Goal: Transaction & Acquisition: Obtain resource

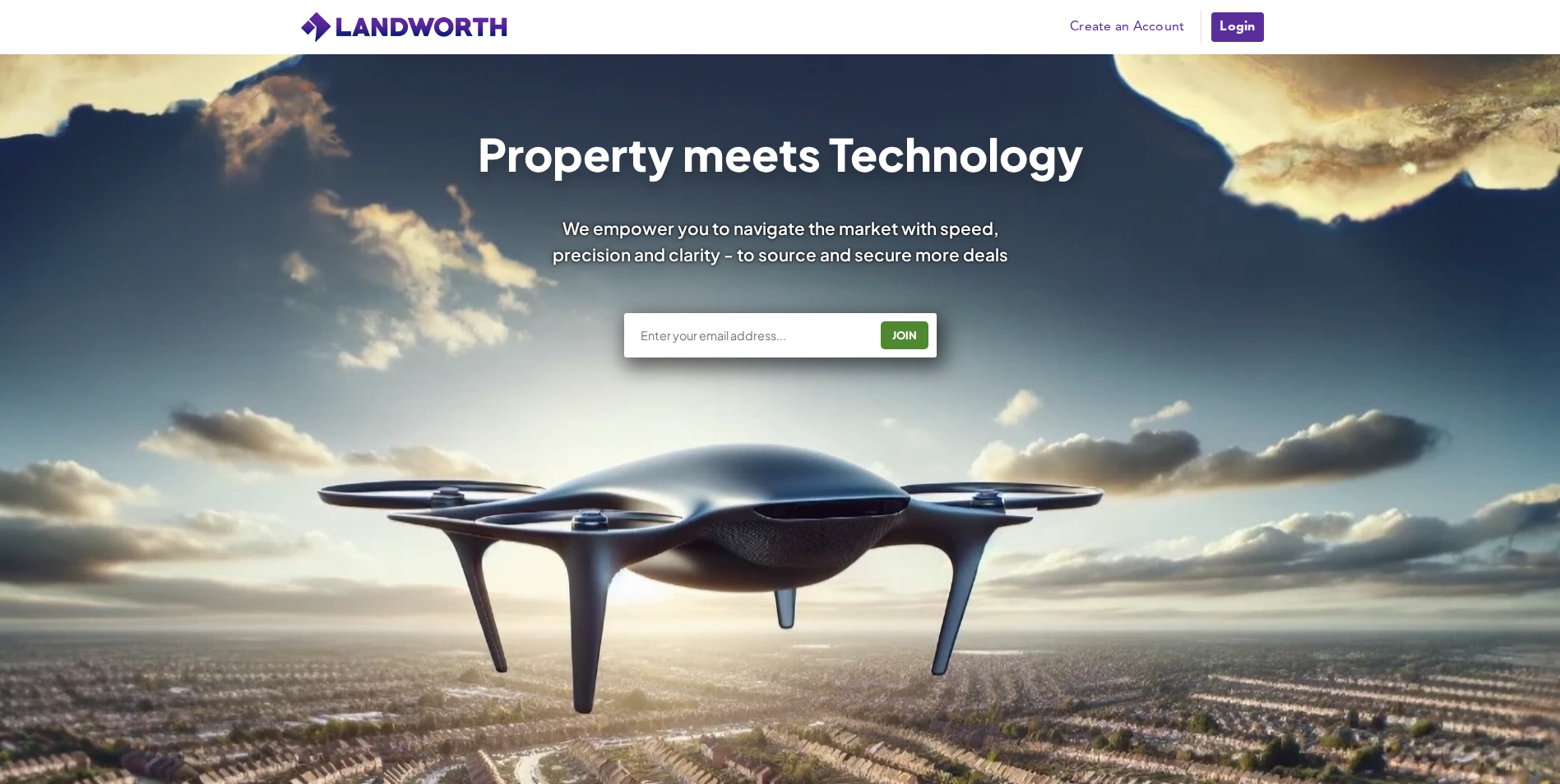
click at [796, 340] on input "text" at bounding box center [753, 335] width 230 height 16
type input "[PERSON_NAME][EMAIL_ADDRESS][PERSON_NAME][DOMAIN_NAME]"
click at [908, 326] on div "JOIN" at bounding box center [905, 335] width 38 height 26
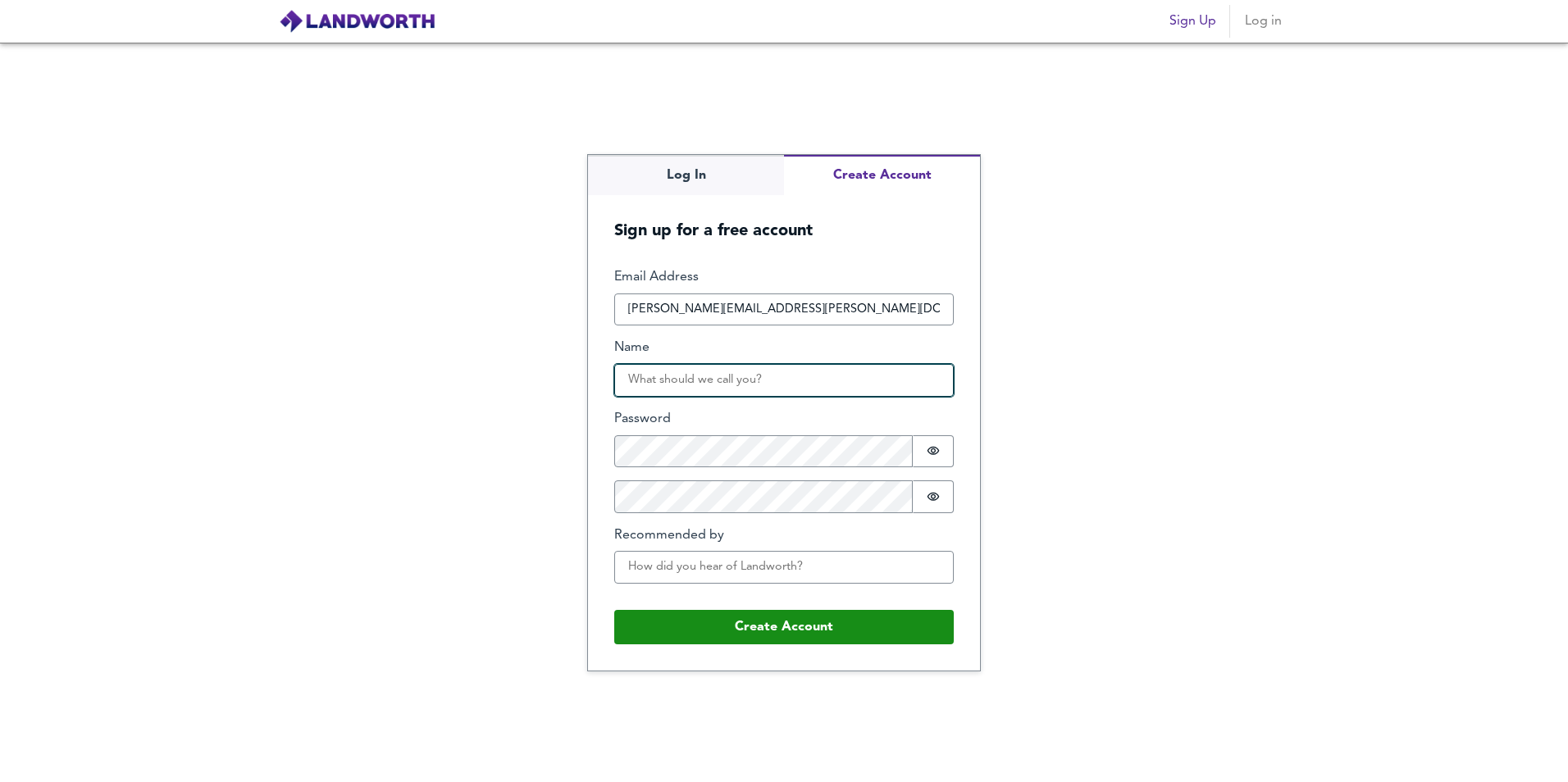
click at [796, 378] on input "Name" at bounding box center [784, 380] width 340 height 33
type input "Simon"
click at [429, 402] on div "Log In Create Account Sign up for a free account Email Address simon@edwards-pr…" at bounding box center [784, 412] width 1568 height 740
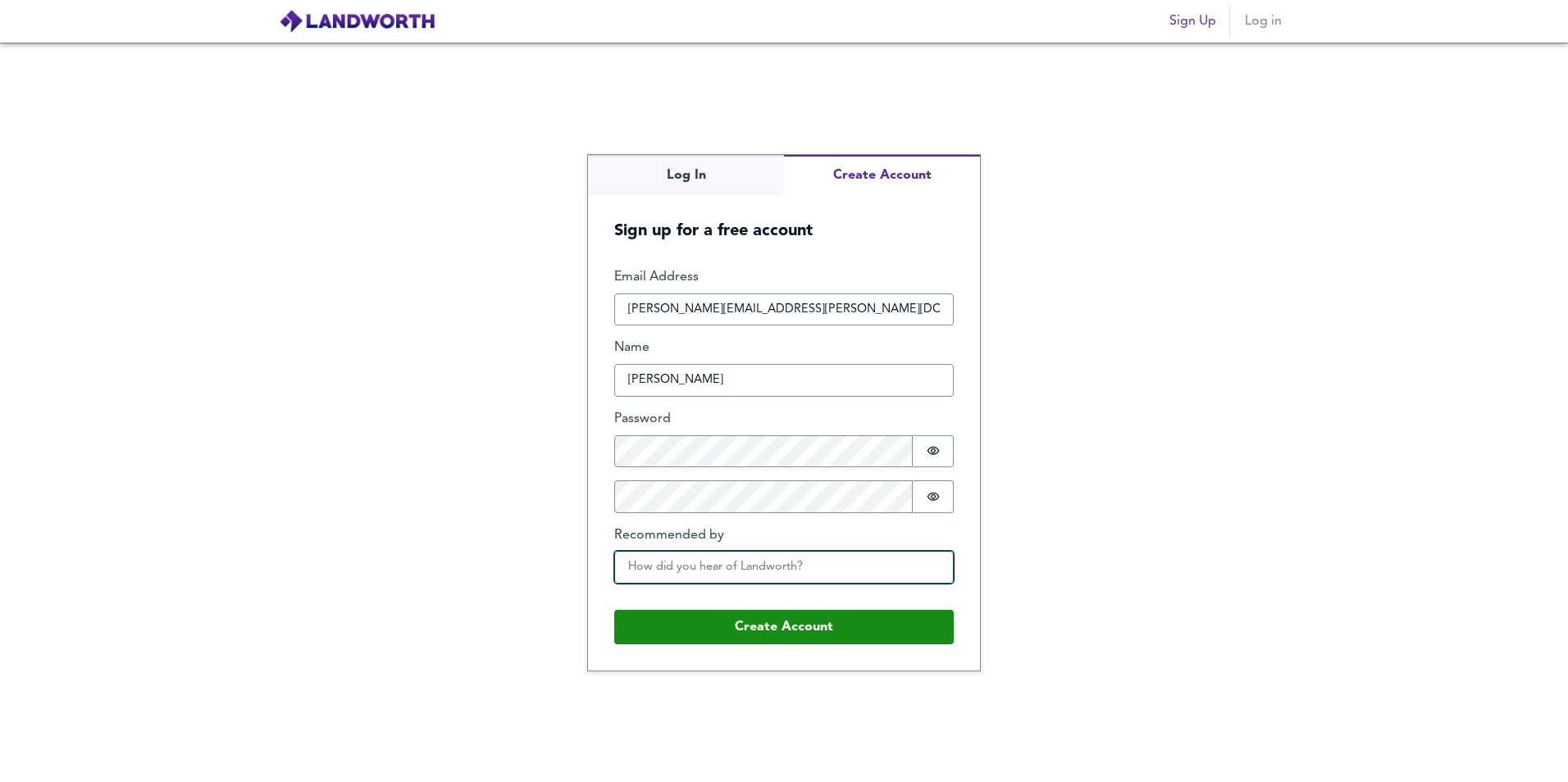
click at [731, 568] on input "Recommended by" at bounding box center [784, 568] width 340 height 33
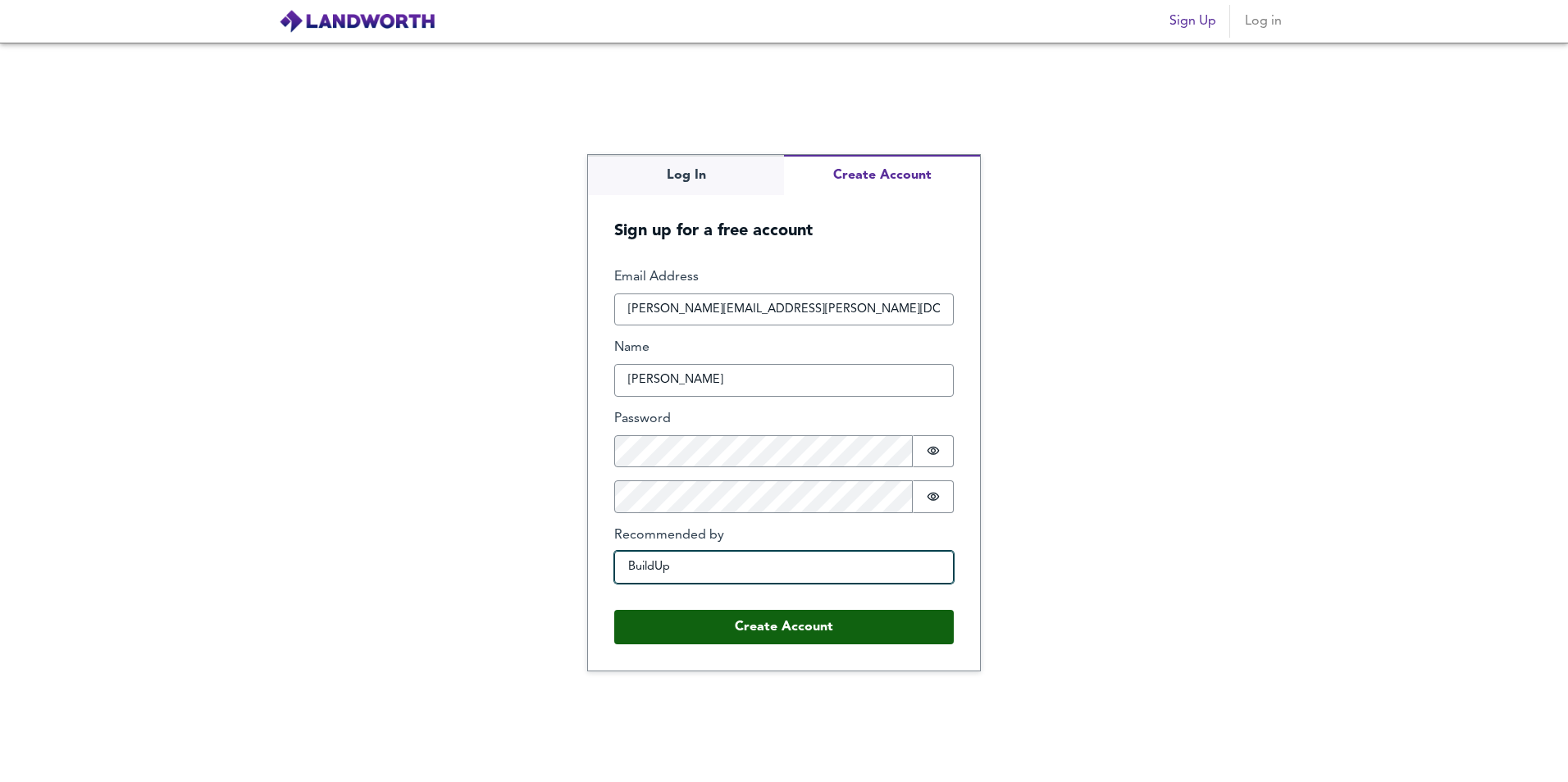
type input "BuildUp"
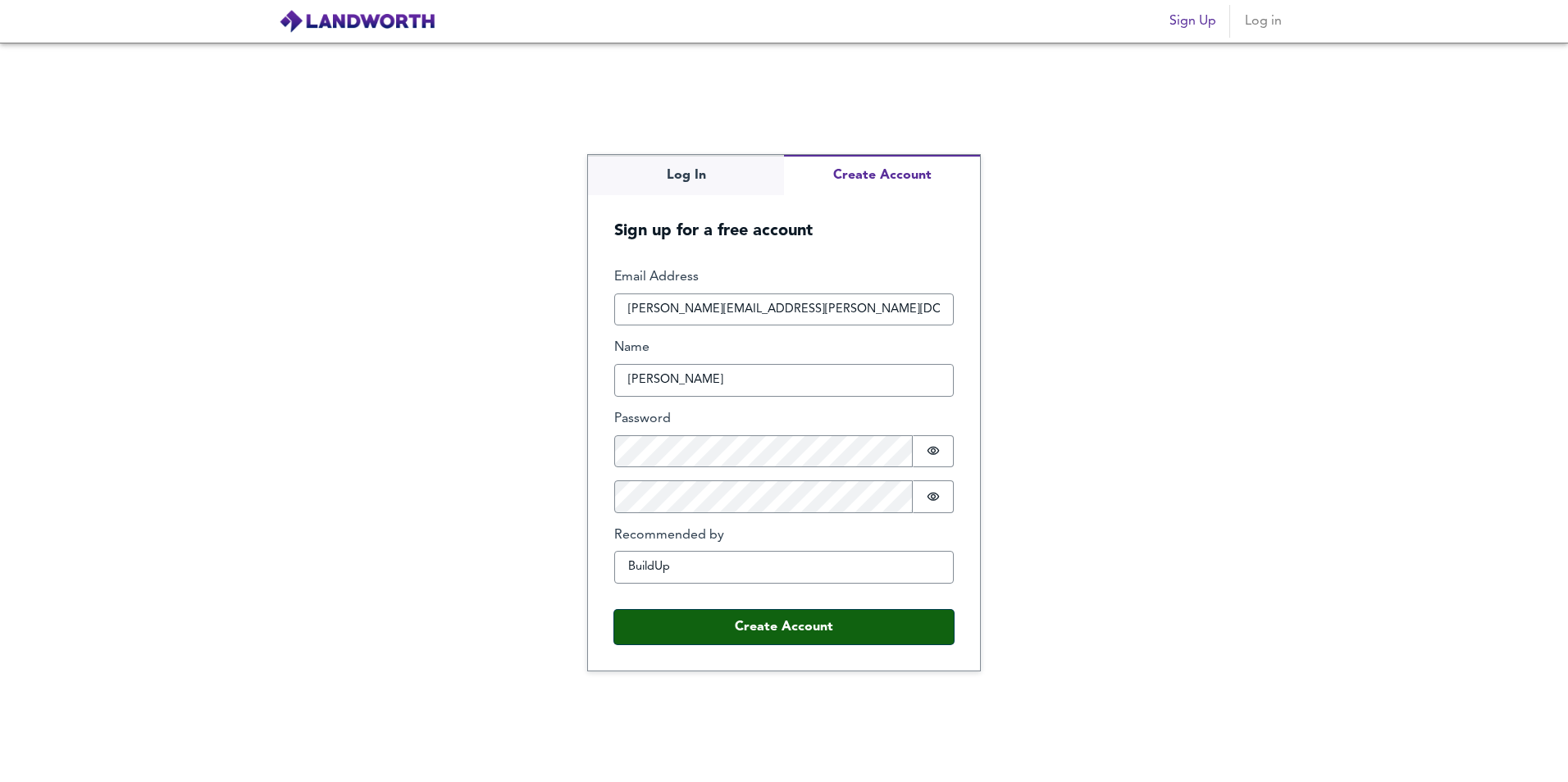
click at [779, 636] on button "Create Account" at bounding box center [784, 627] width 340 height 35
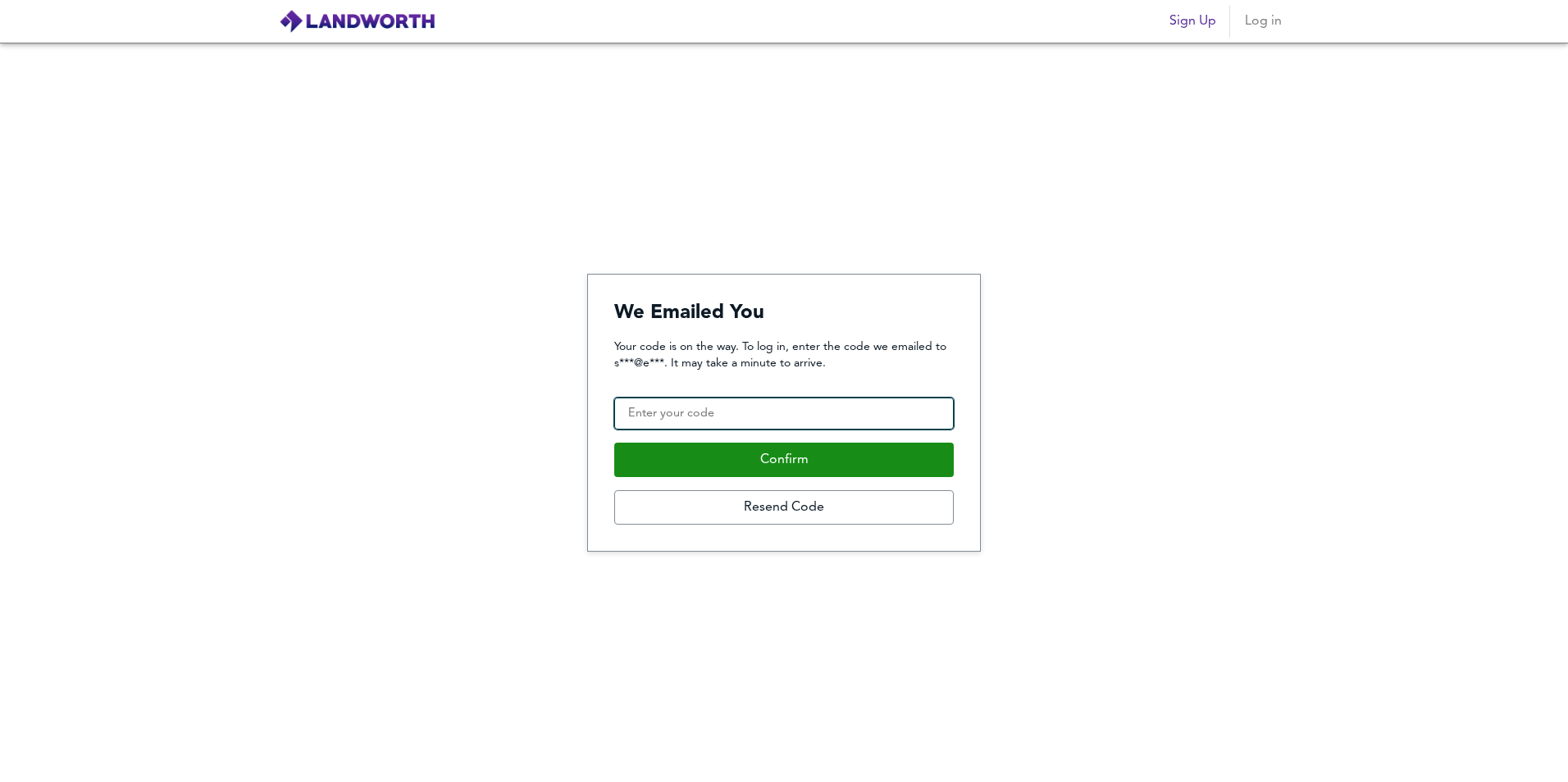
click at [778, 404] on input "Confirmation Code" at bounding box center [784, 414] width 340 height 33
click at [775, 403] on input "Confirmation Code" at bounding box center [784, 414] width 340 height 33
click at [670, 424] on input "Confirmation Code" at bounding box center [784, 414] width 340 height 33
type input "690270"
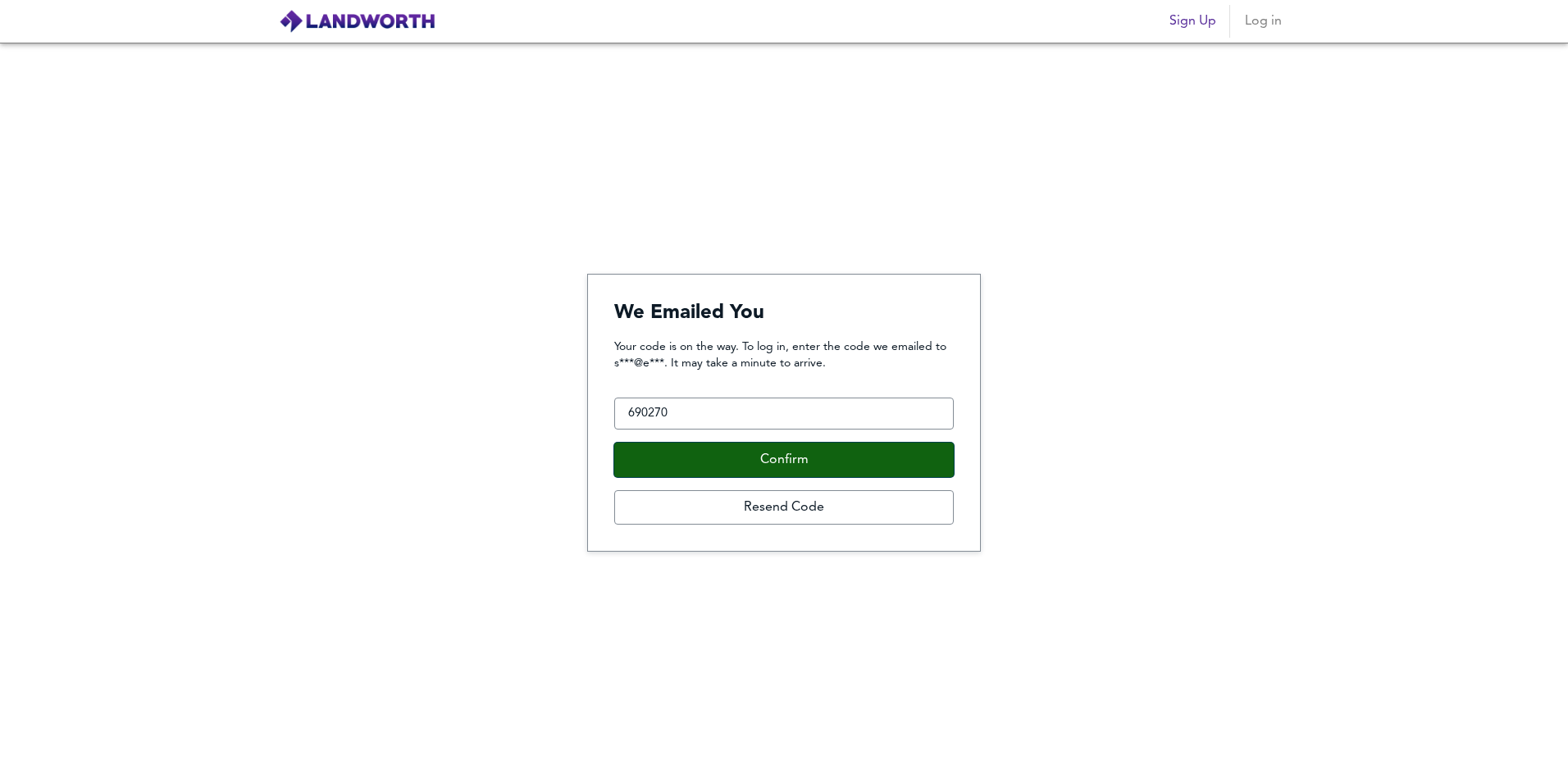
click at [748, 455] on button "Confirm" at bounding box center [784, 460] width 340 height 35
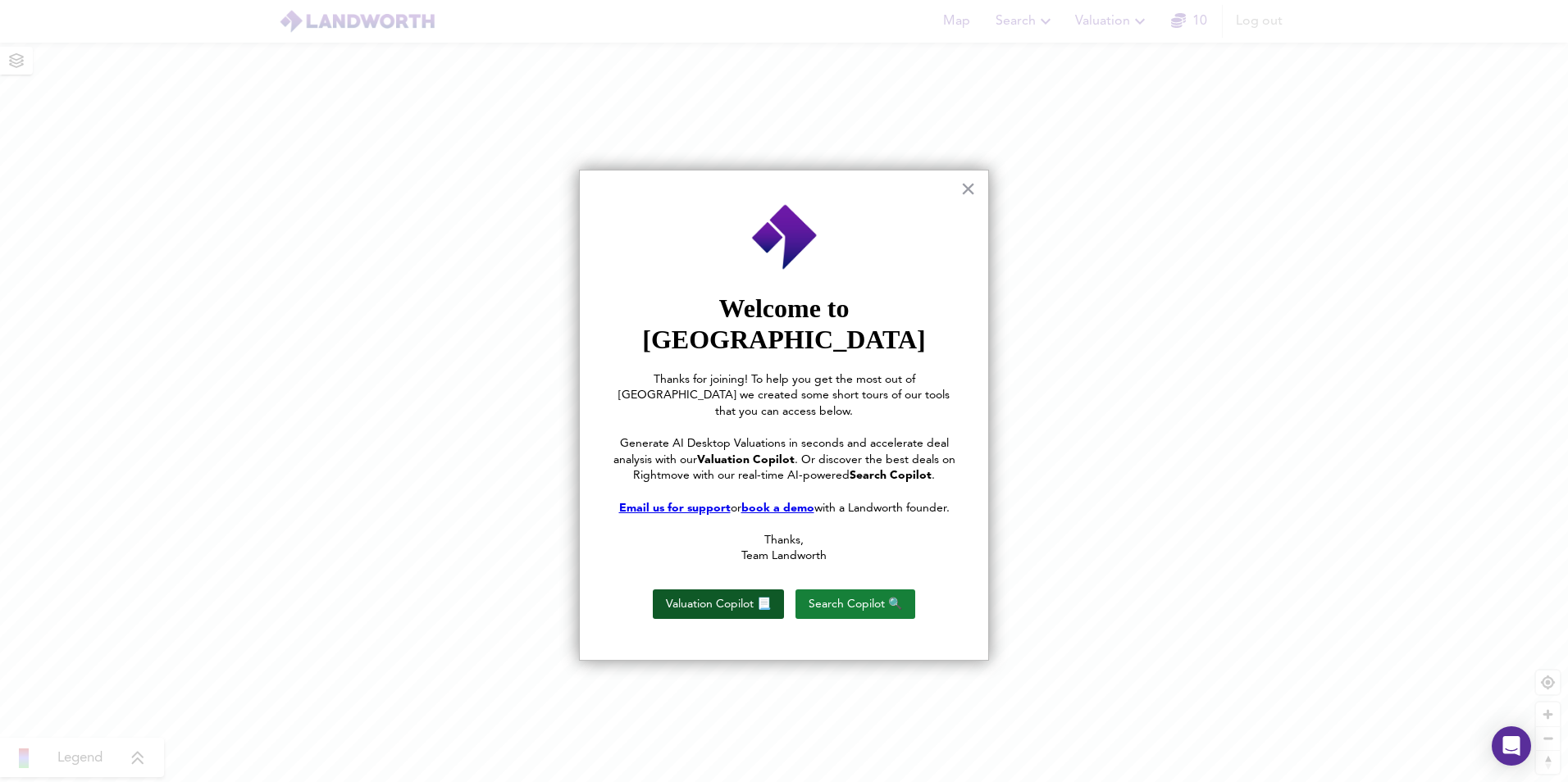
click at [739, 589] on button "Valuation Copilot 📃" at bounding box center [718, 604] width 131 height 29
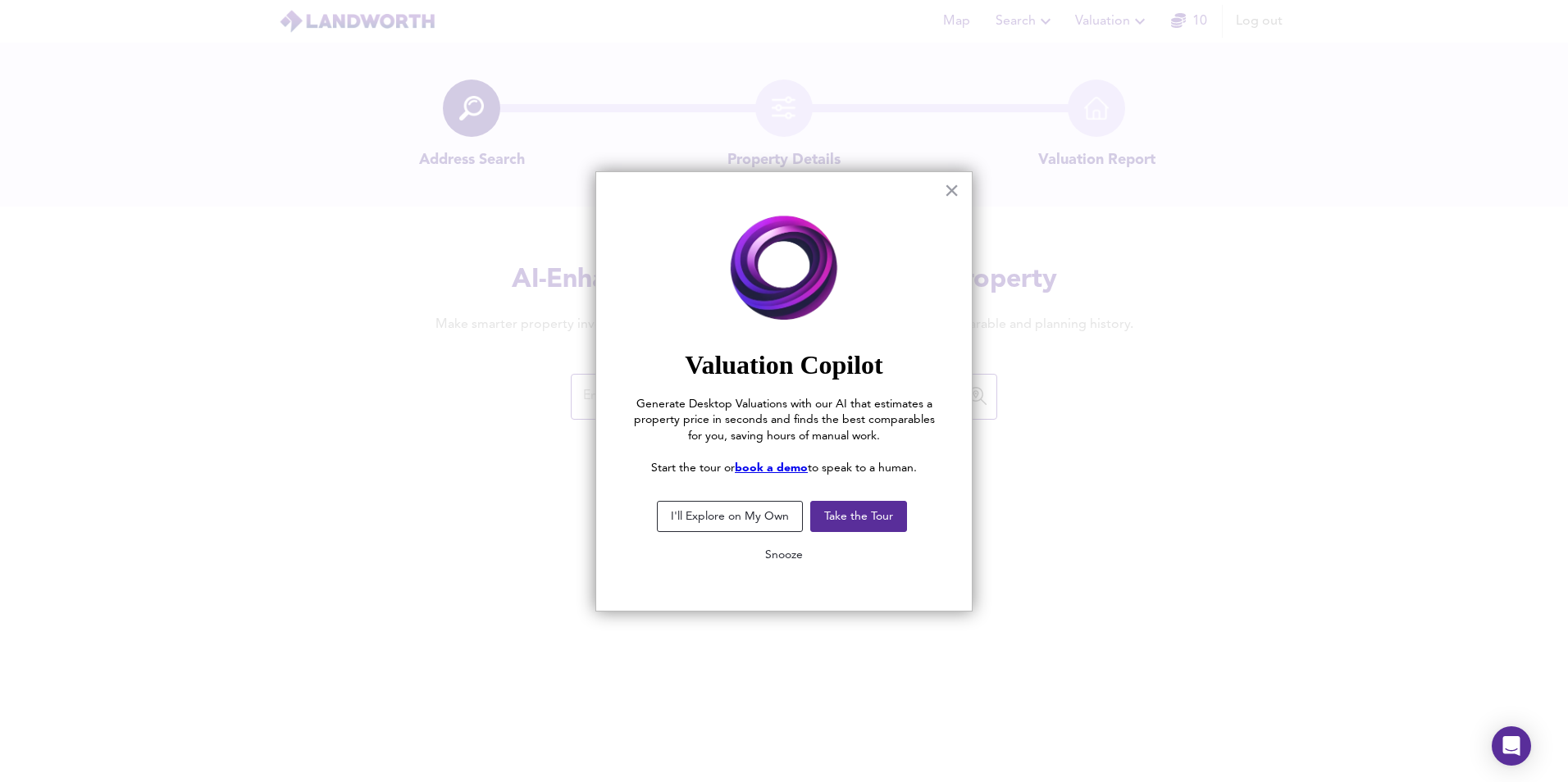
click at [776, 556] on button "Snooze" at bounding box center [784, 555] width 64 height 29
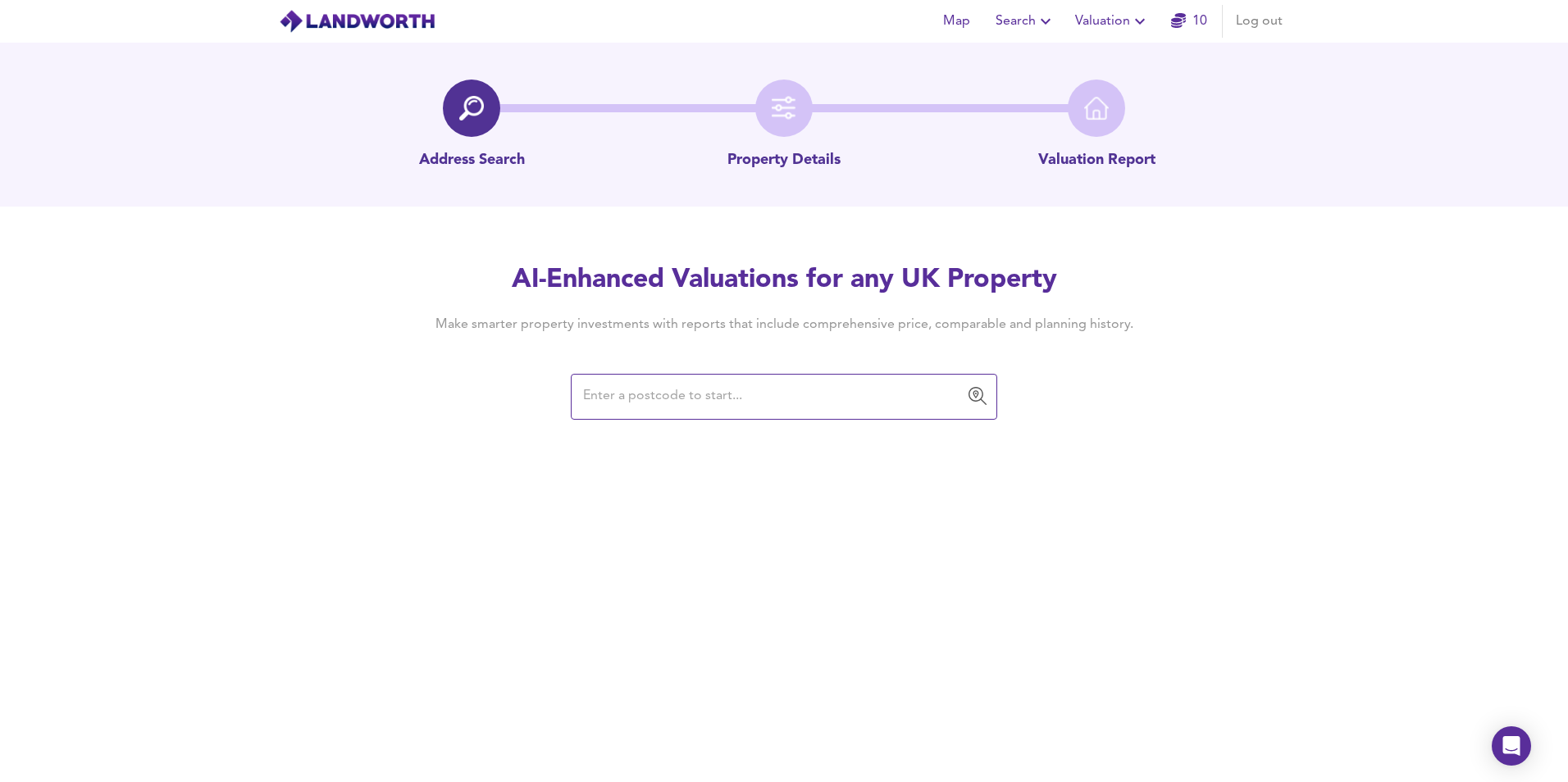
click at [796, 421] on div "Map Search Valuation 10 Log out Address Search Property Details Valuation Repor…" at bounding box center [784, 391] width 1568 height 782
click at [789, 407] on input "text" at bounding box center [772, 397] width 387 height 31
type input "b"
type input "s"
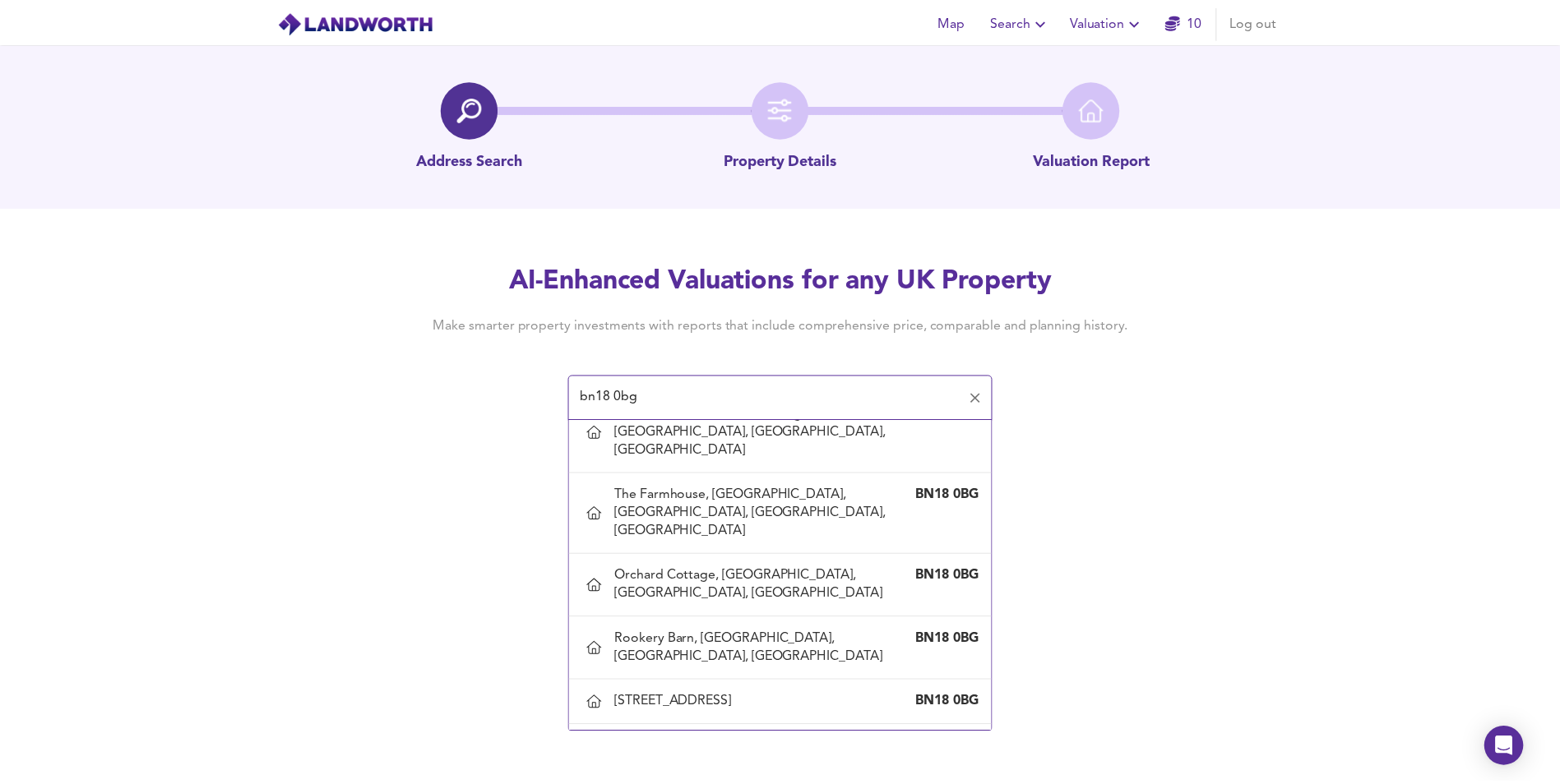
scroll to position [965, 0]
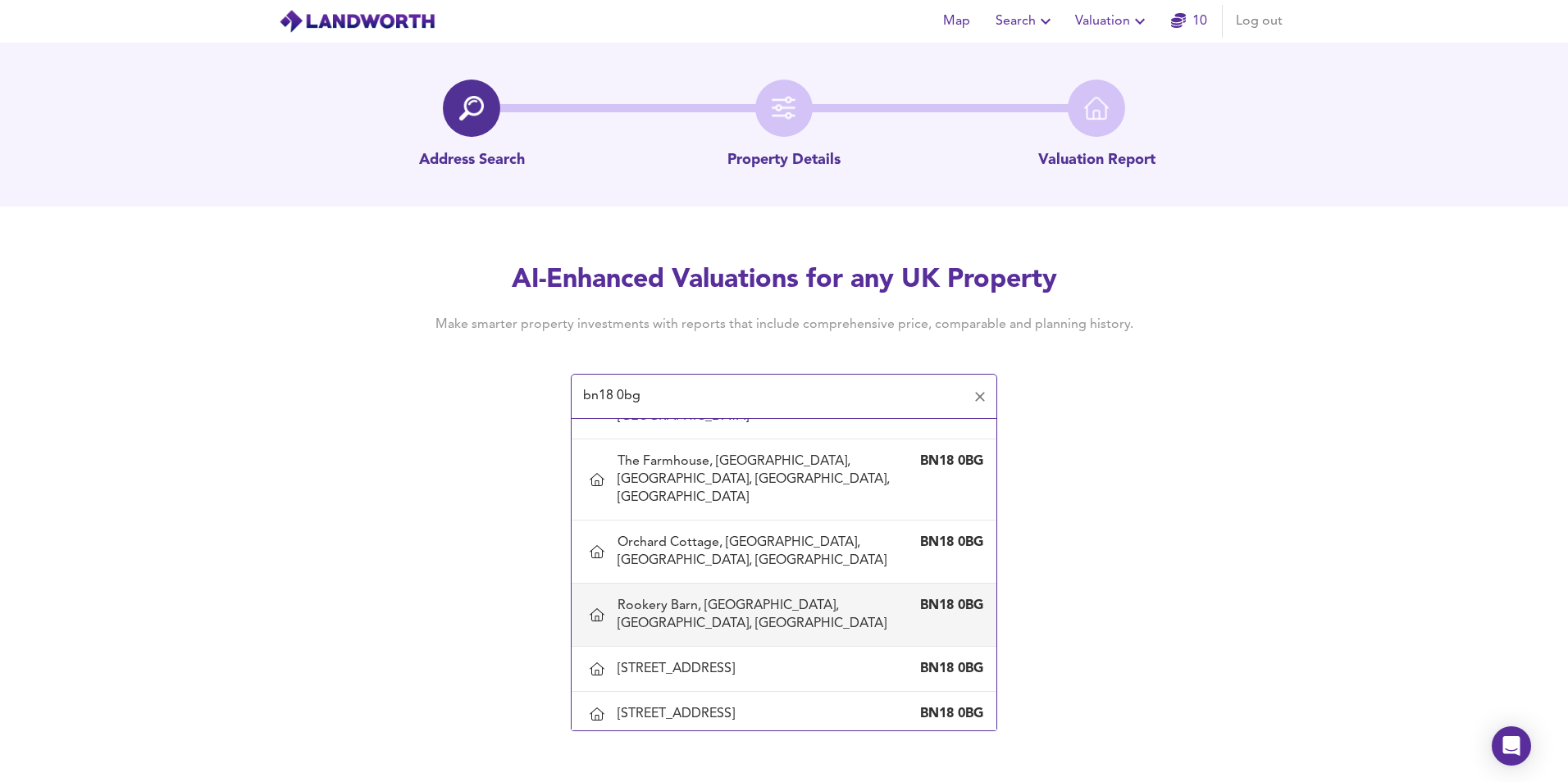
click at [716, 633] on div "Rookery Barn, Tortington Lane, Arundel, West Sussex" at bounding box center [768, 615] width 300 height 36
type input "Rookery Barn, Tortington Lane, Arundel, West Sussex"
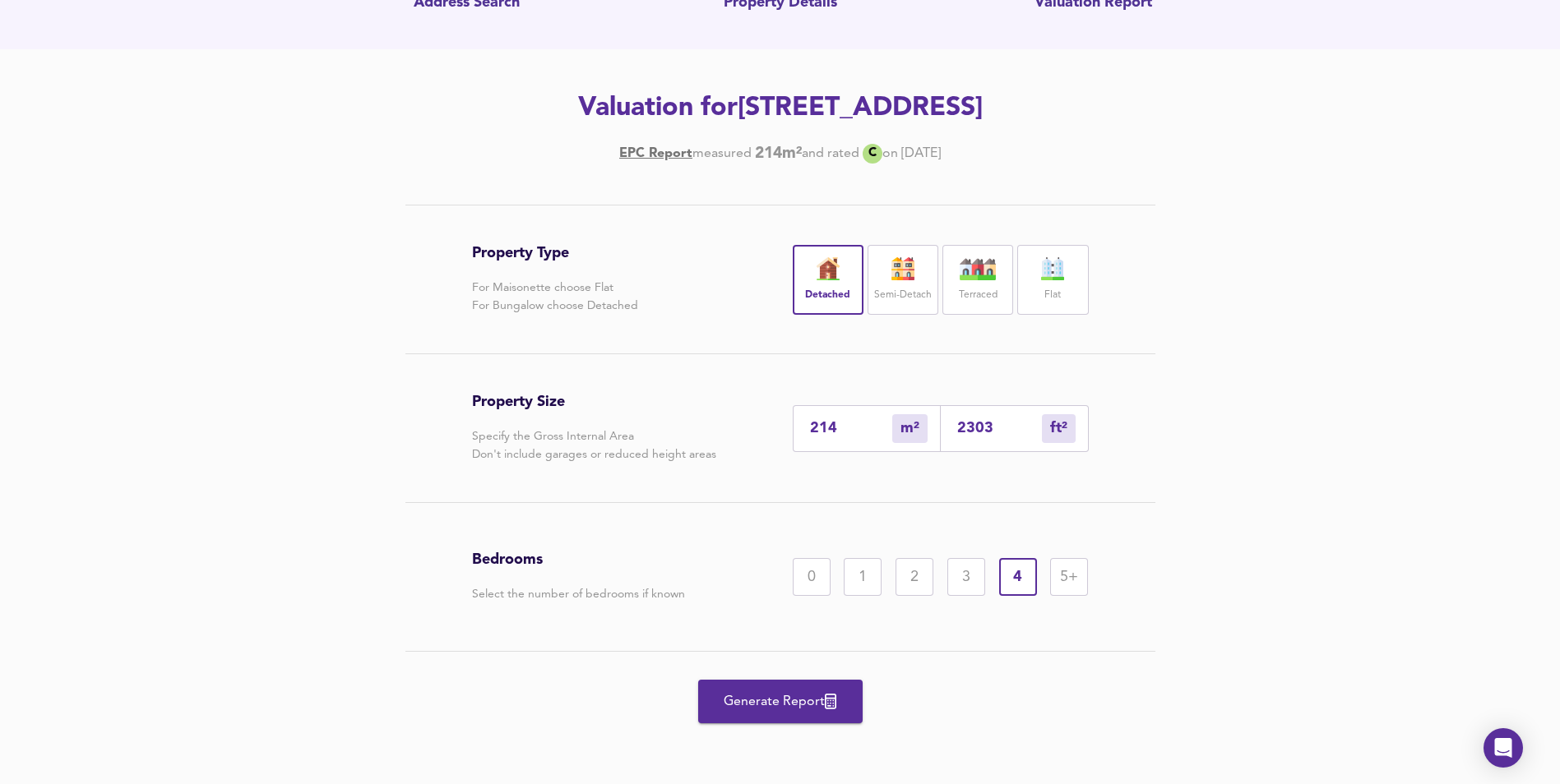
scroll to position [194, 0]
click at [789, 707] on span "Generate Report" at bounding box center [781, 702] width 132 height 23
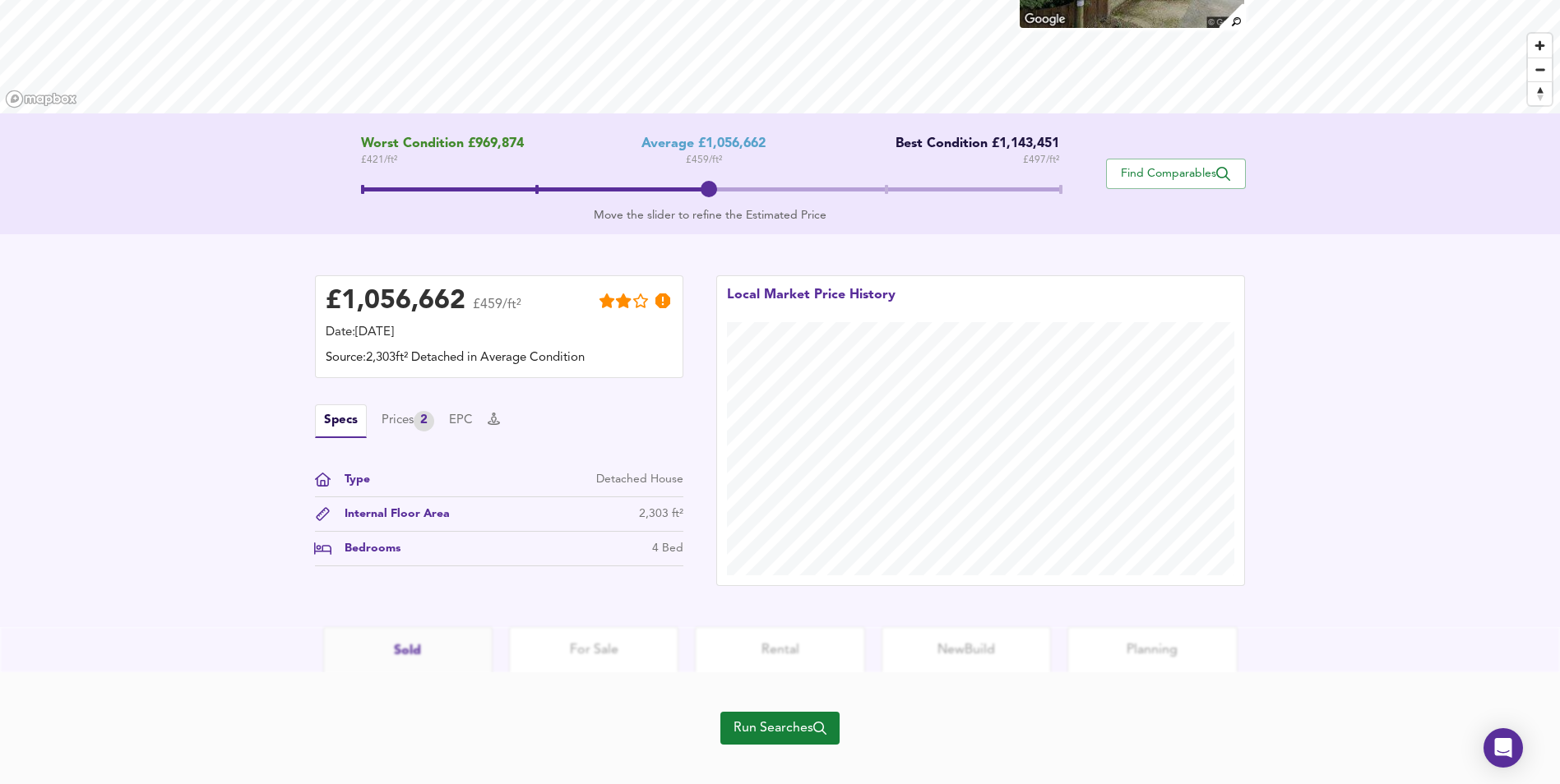
scroll to position [247, 0]
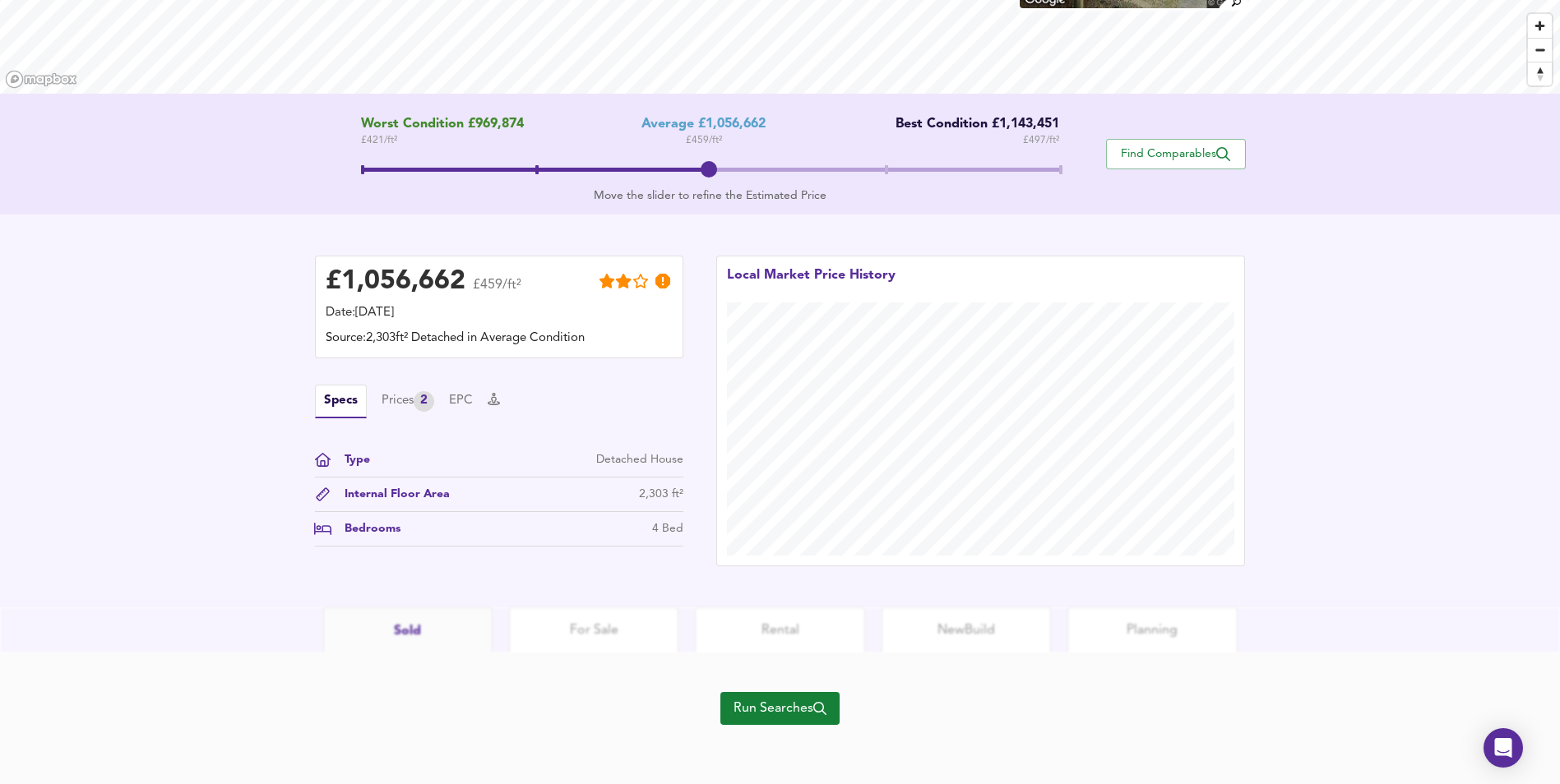
click at [421, 391] on div "Specs Prices 2 EPC" at bounding box center [498, 401] width 368 height 34
click at [403, 404] on div "Prices 2" at bounding box center [407, 402] width 53 height 21
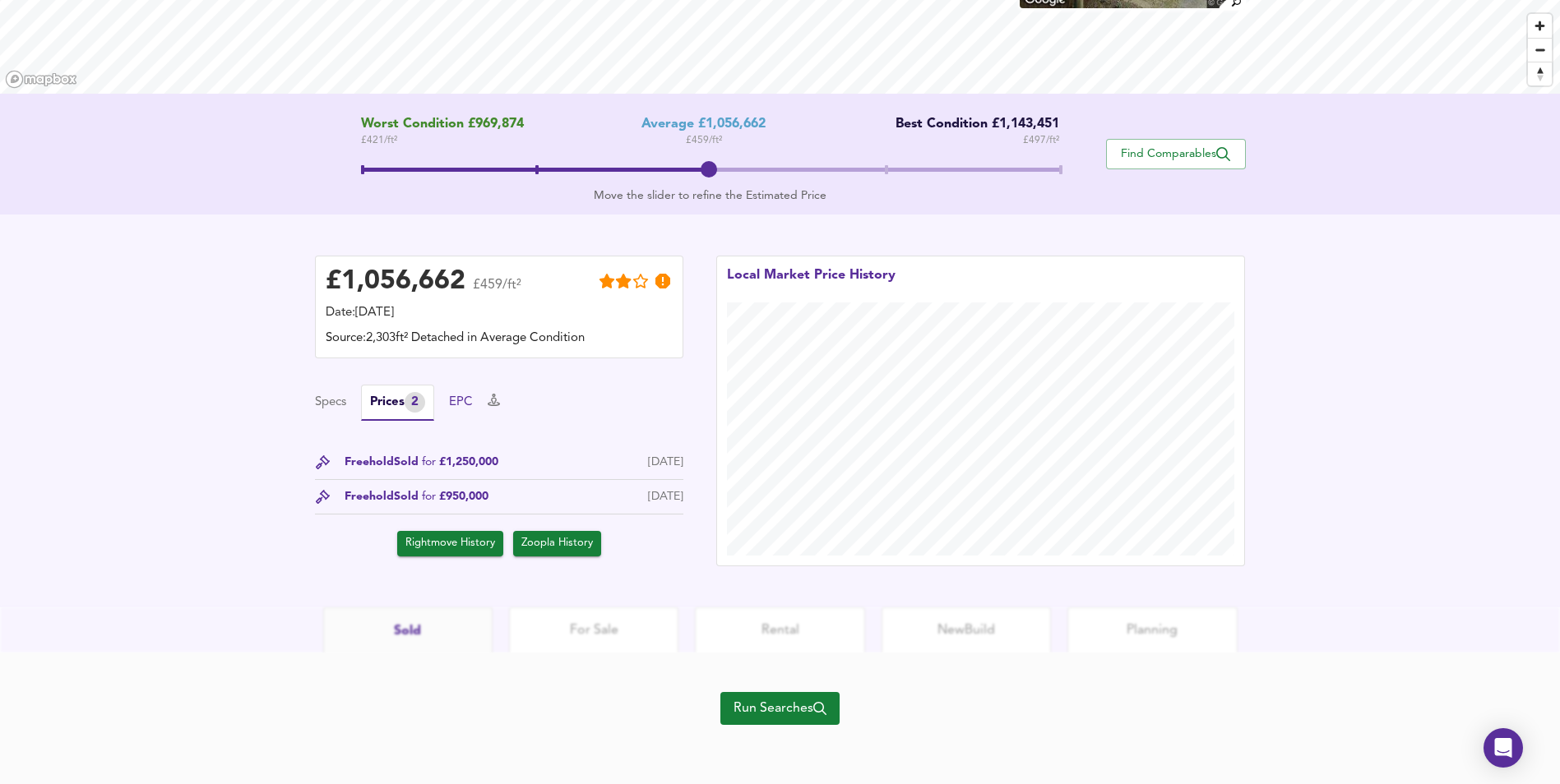
click at [473, 405] on button "EPC" at bounding box center [461, 403] width 24 height 18
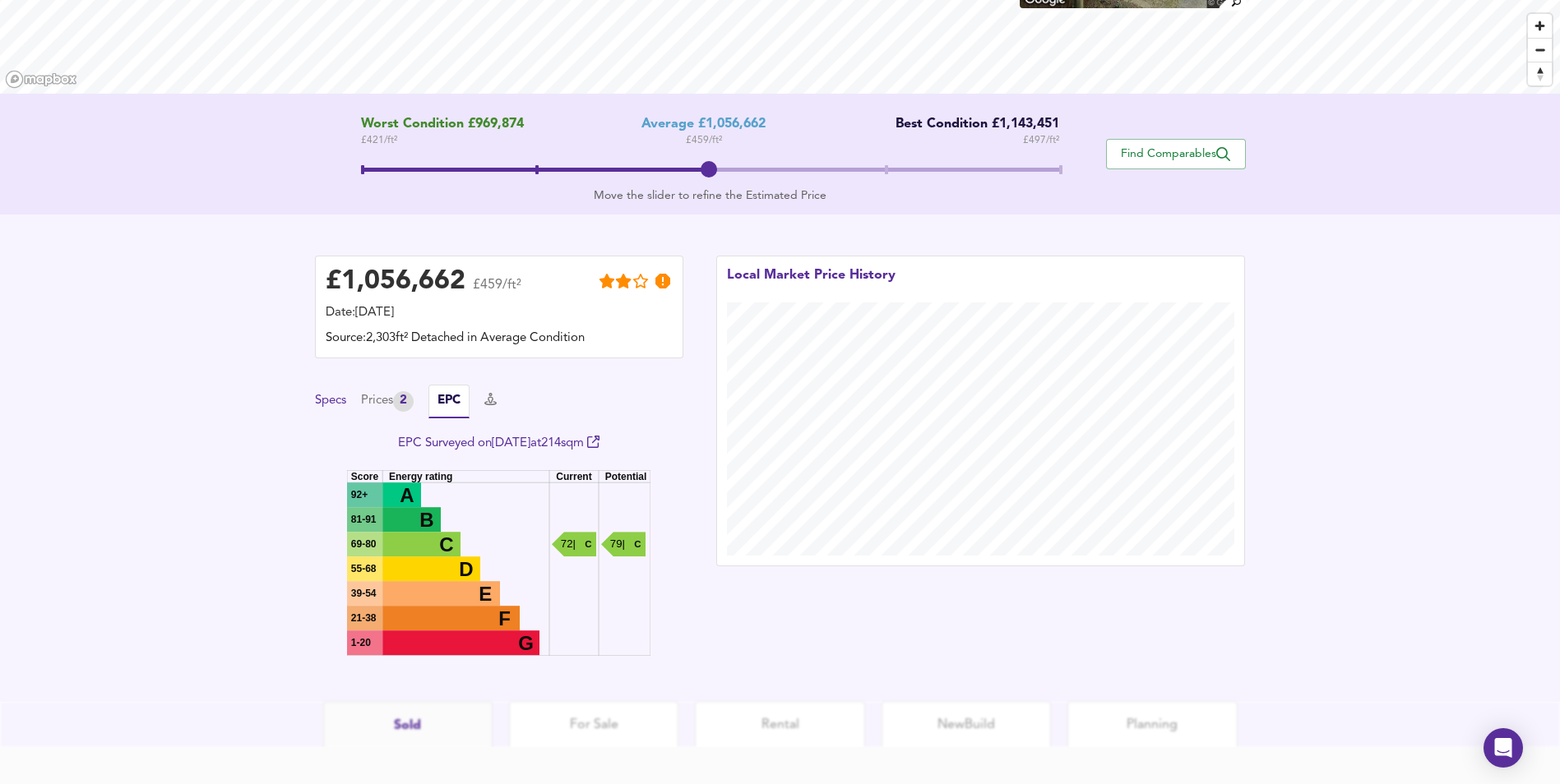
click at [327, 405] on button "Specs" at bounding box center [330, 401] width 31 height 18
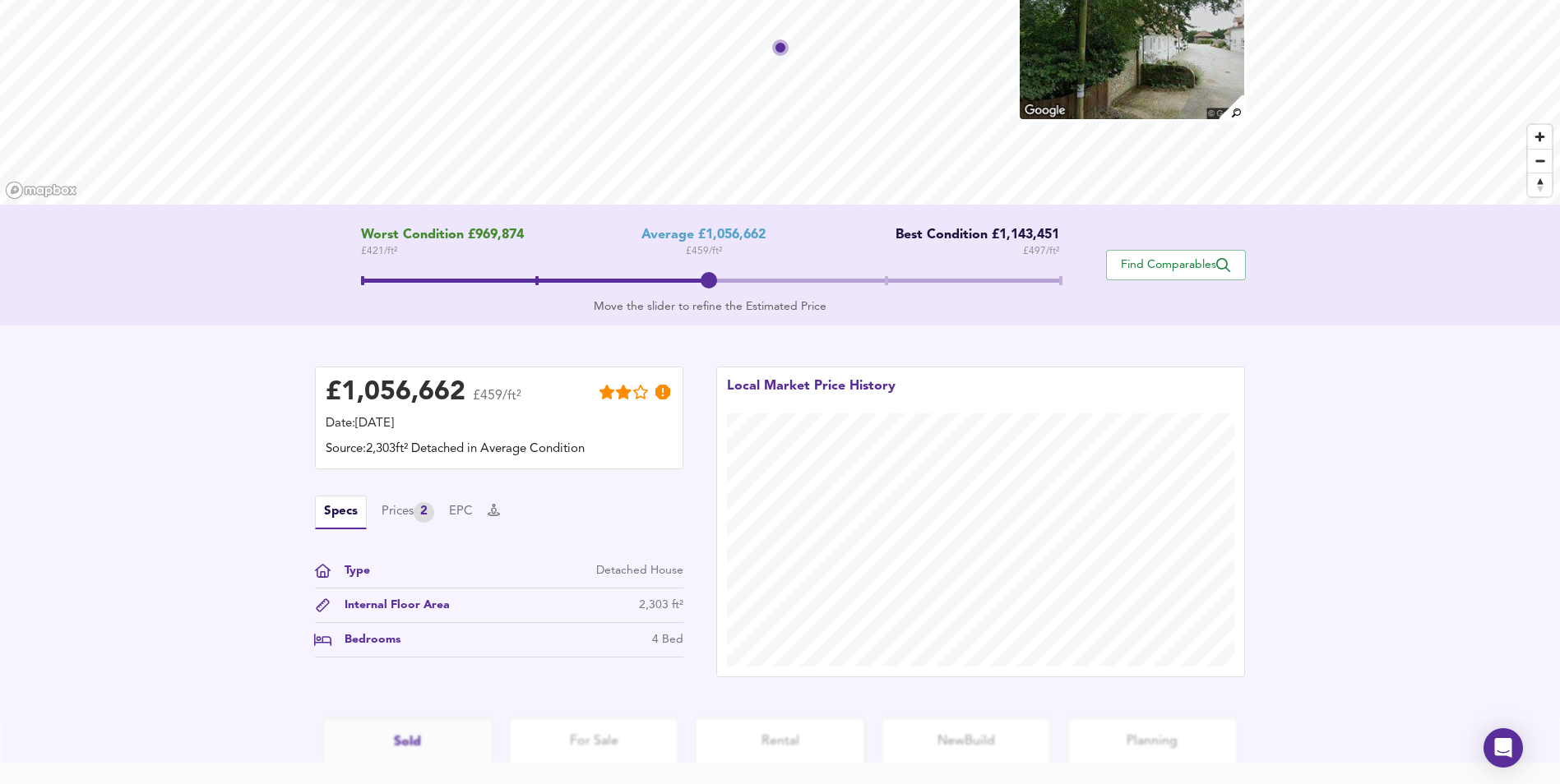
scroll to position [0, 0]
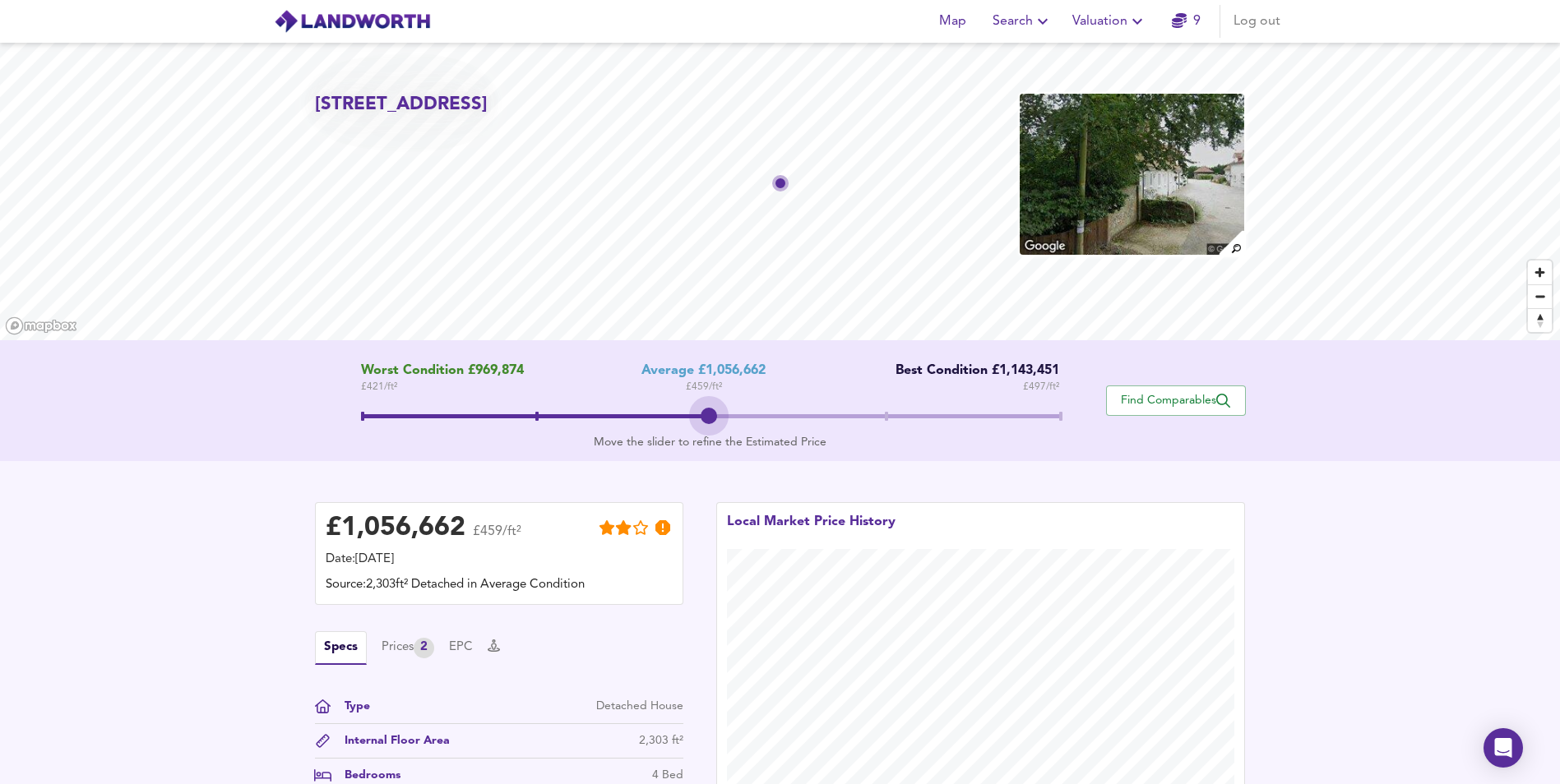
drag, startPoint x: 709, startPoint y: 412, endPoint x: 733, endPoint y: 408, distance: 24.3
click at [733, 408] on span at bounding box center [711, 418] width 699 height 29
click at [1155, 399] on span "Find Comparables" at bounding box center [1176, 401] width 121 height 16
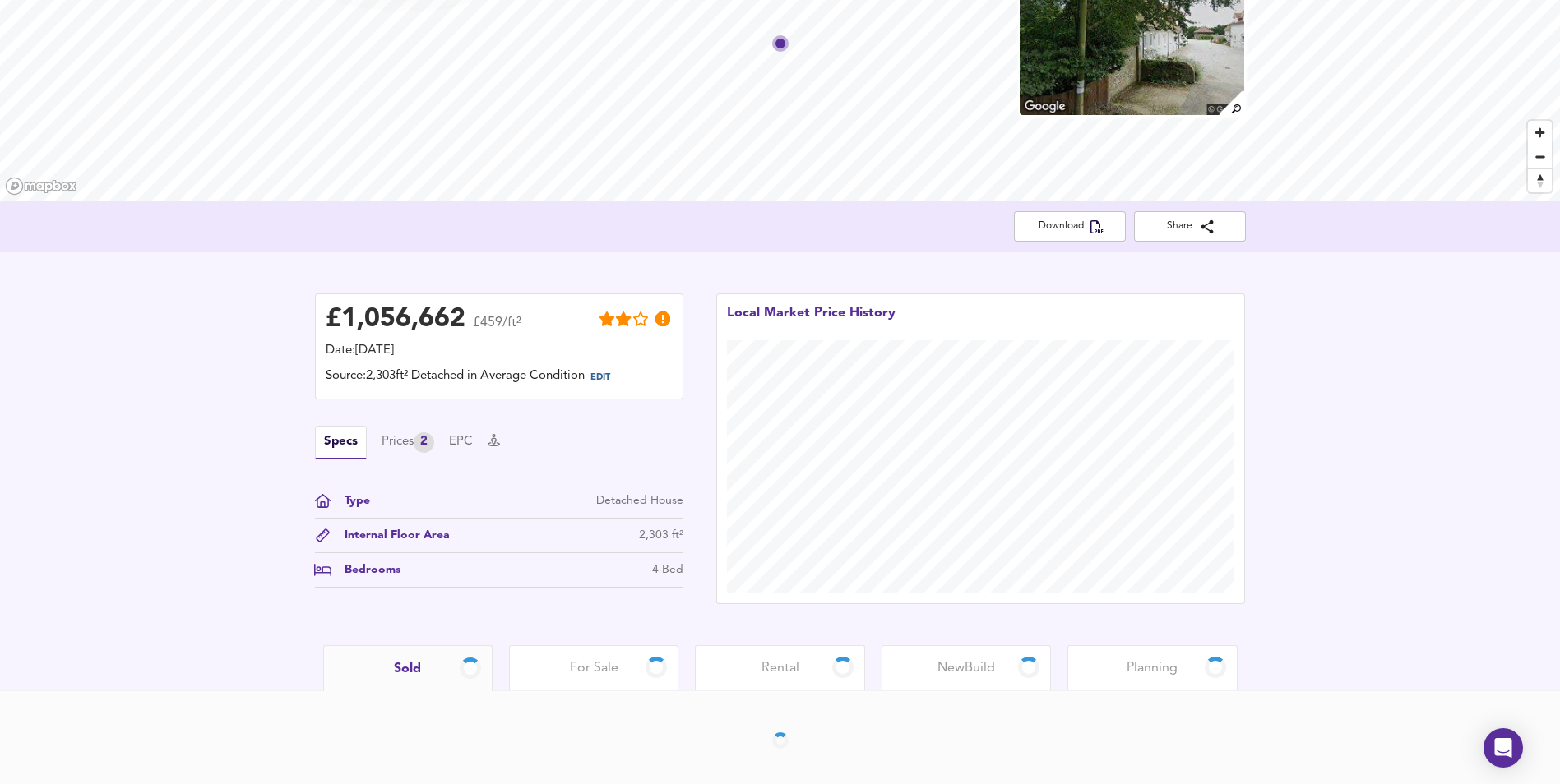
scroll to position [152, 0]
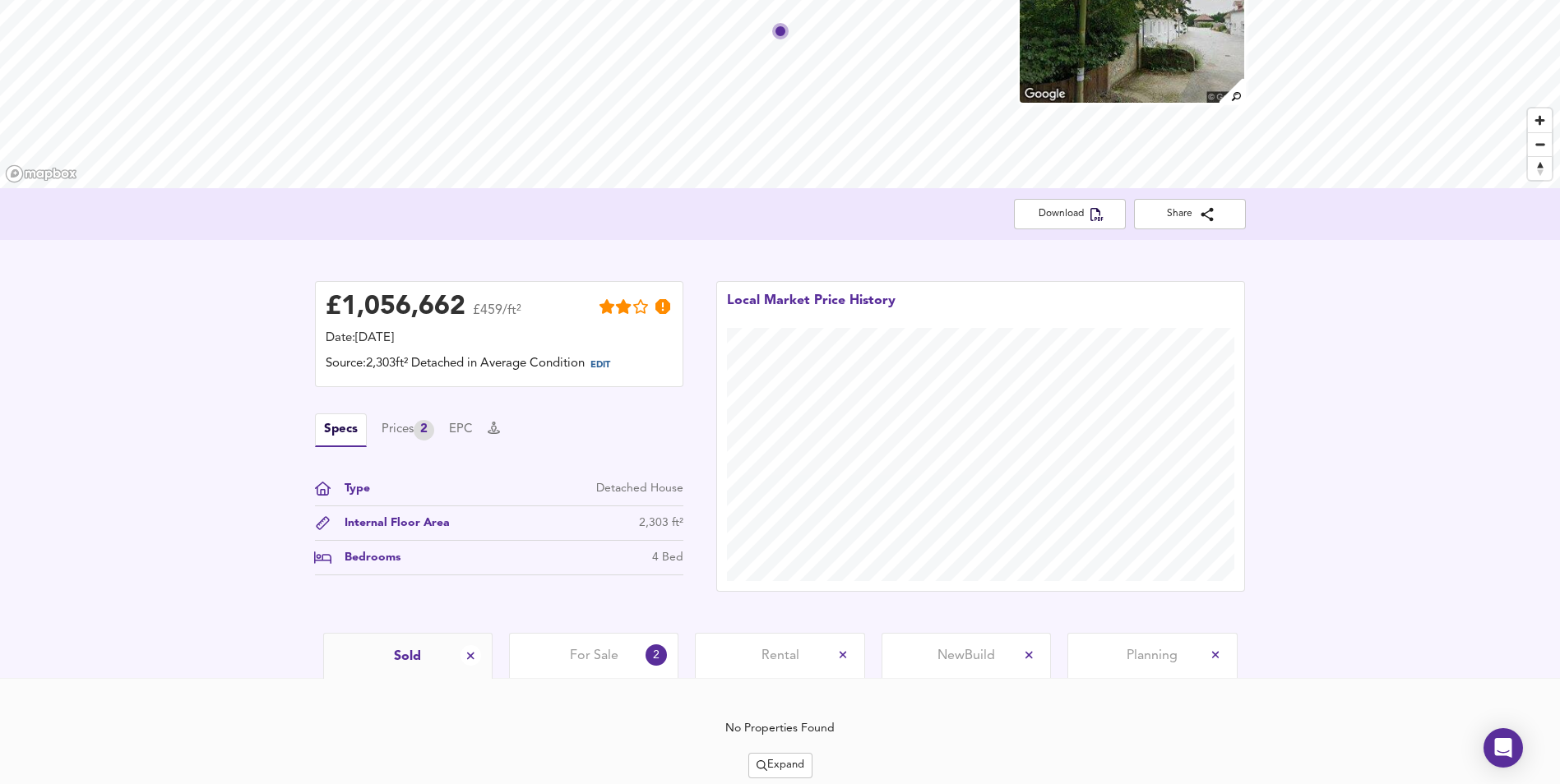
click at [595, 654] on span "For Sale" at bounding box center [595, 656] width 49 height 18
